Goal: Task Accomplishment & Management: Complete application form

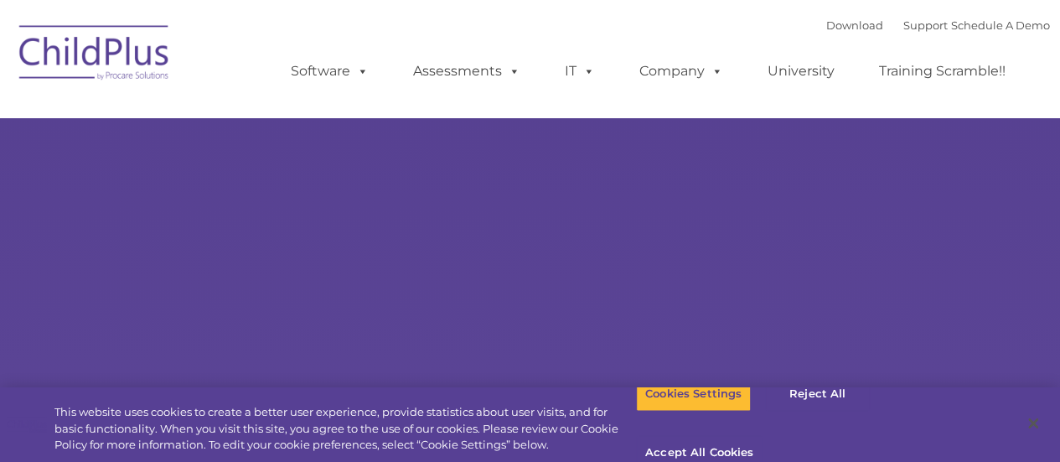
type input ""
select select "MEDIUM"
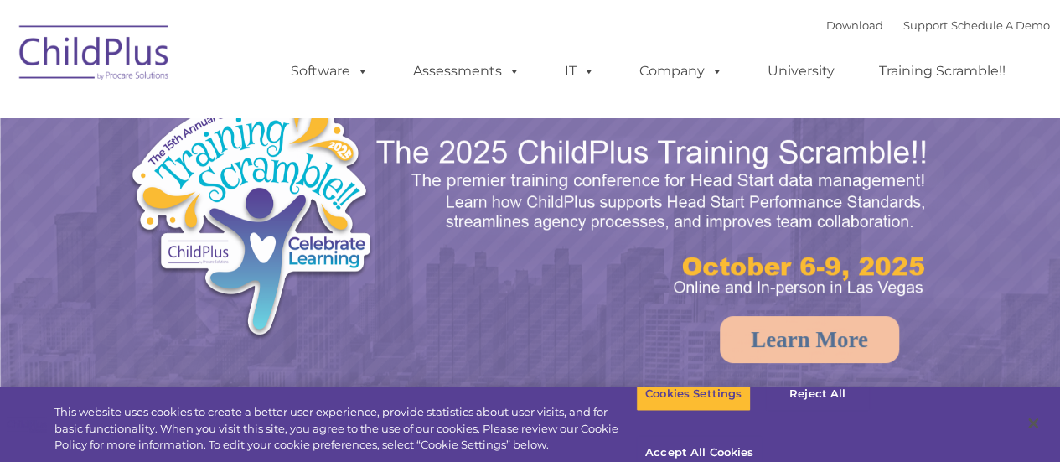
select select "MEDIUM"
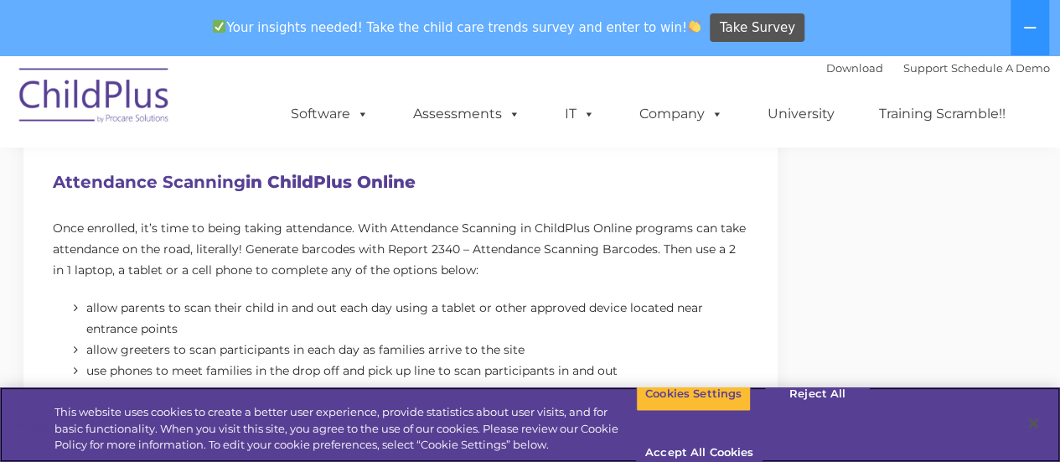
scroll to position [1185, 0]
